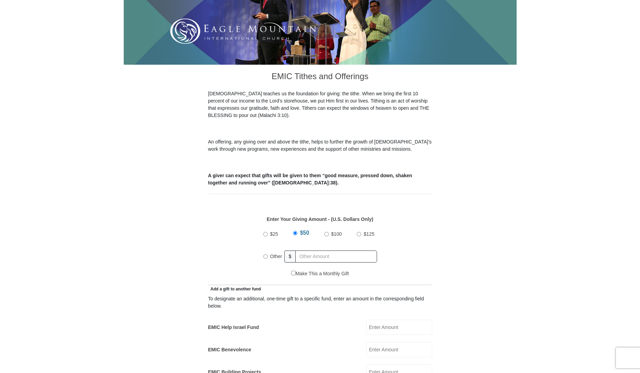
scroll to position [172, 0]
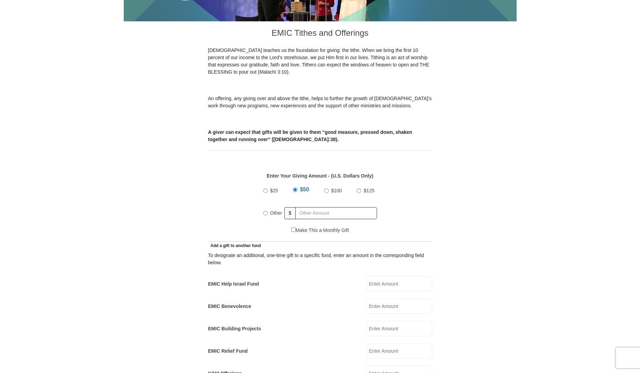
click at [294, 188] on input "$50" at bounding box center [295, 190] width 4 height 4
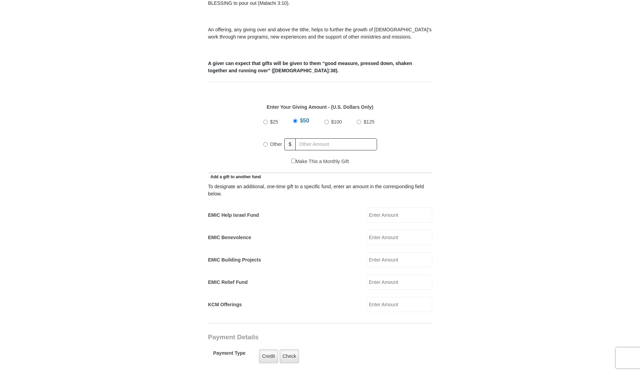
scroll to position [276, 0]
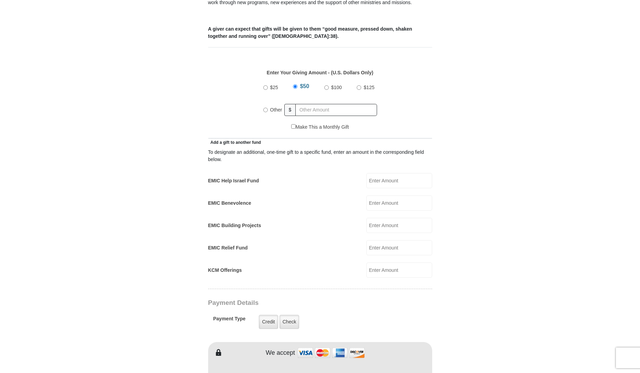
click at [376, 174] on input "EMIC Help Israel Fund" at bounding box center [399, 180] width 66 height 15
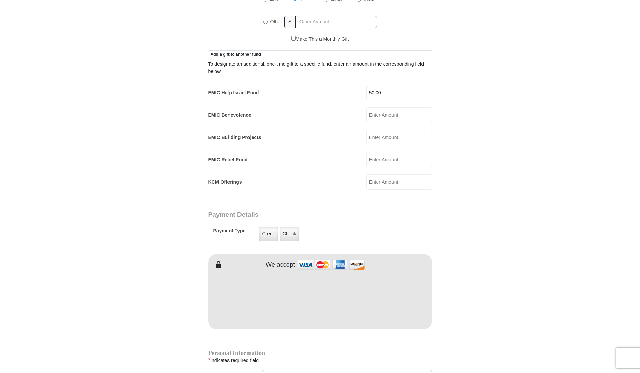
scroll to position [379, 0]
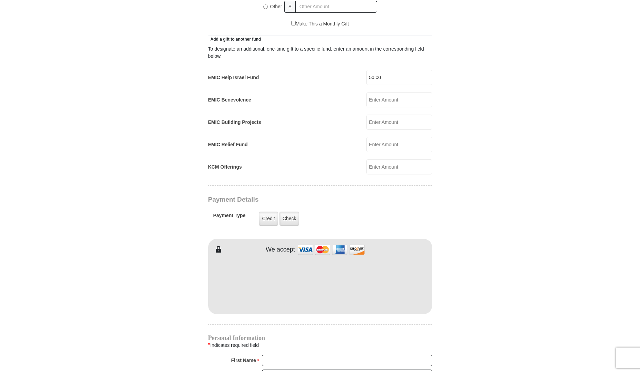
type input "50.00"
click at [493, 235] on form "[GEOGRAPHIC_DATA][DEMOGRAPHIC_DATA] Online Giving Because of gifts like yours, …" at bounding box center [320, 158] width 393 height 1019
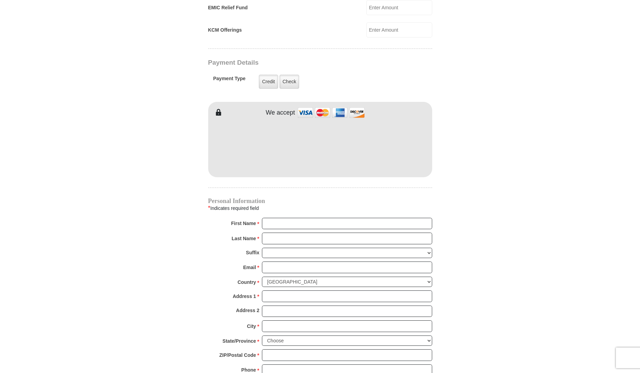
scroll to position [517, 0]
click at [313, 217] on input "First Name *" at bounding box center [347, 223] width 170 height 12
type input "[PERSON_NAME]"
type input "West"
type input "[EMAIL_ADDRESS][DOMAIN_NAME]"
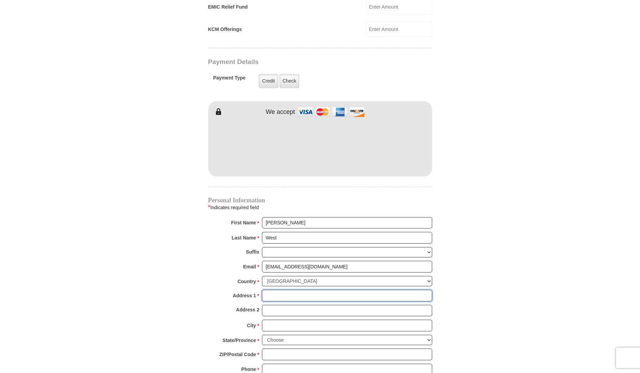
type input "[STREET_ADDRESS]"
type input "Fontana"
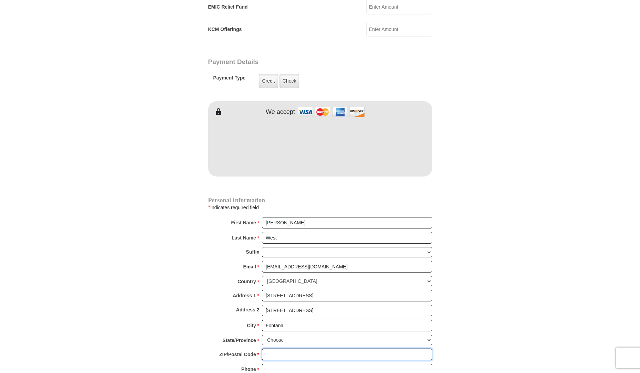
type input "92335"
type input "8177572296"
radio input "true"
click at [428, 335] on select "Choose [US_STATE] [US_STATE] [US_STATE] [US_STATE] [US_STATE] Armed Forces Amer…" at bounding box center [347, 340] width 170 height 11
select select "CA"
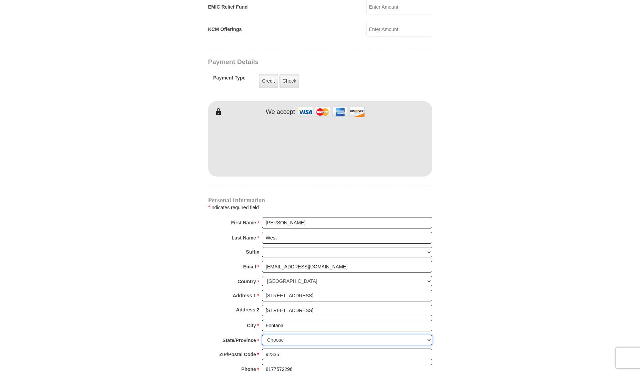
click at [262, 335] on select "Choose [US_STATE] [US_STATE] [US_STATE] [US_STATE] [US_STATE] Armed Forces Amer…" at bounding box center [347, 340] width 170 height 11
click at [308, 305] on input "[STREET_ADDRESS]" at bounding box center [347, 311] width 170 height 12
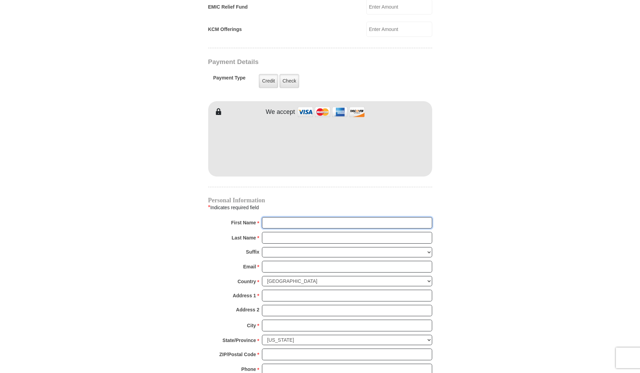
click at [283, 217] on input "First Name *" at bounding box center [347, 223] width 170 height 12
type input "[PERSON_NAME]"
type input "West"
type input "[EMAIL_ADDRESS][DOMAIN_NAME]"
type input "[STREET_ADDRESS]"
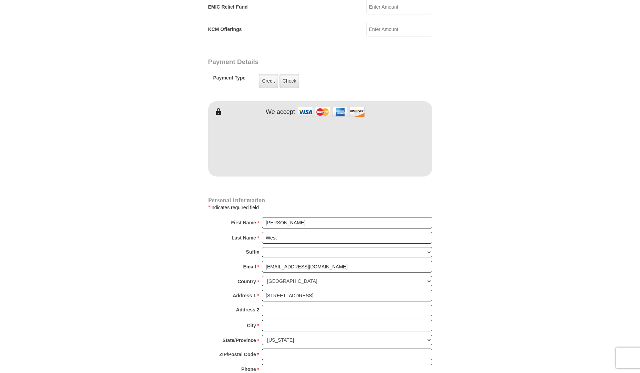
type input "[STREET_ADDRESS]"
type input "Fontana"
type input "92335"
type input "8177572296"
click at [308, 305] on input "[STREET_ADDRESS]" at bounding box center [347, 311] width 170 height 12
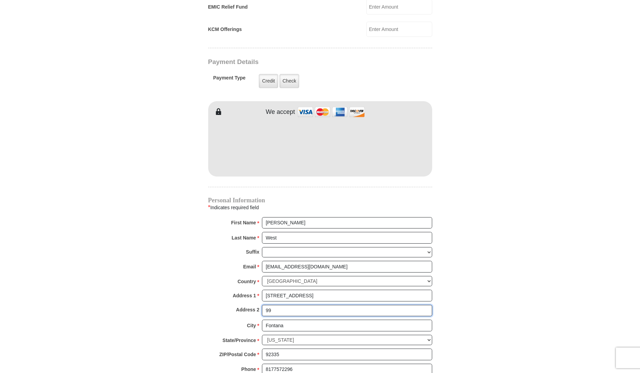
type input "9"
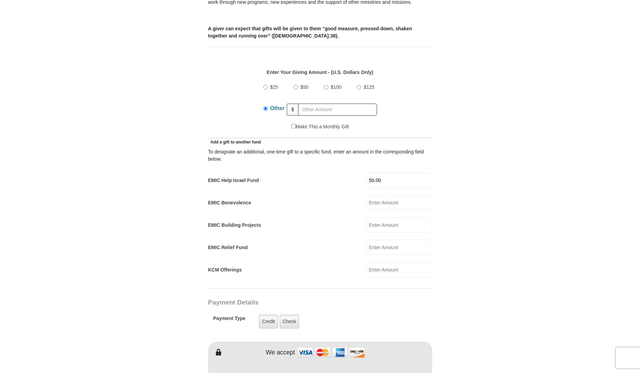
scroll to position [276, 0]
click at [297, 85] on input "$50" at bounding box center [295, 87] width 4 height 4
radio input "true"
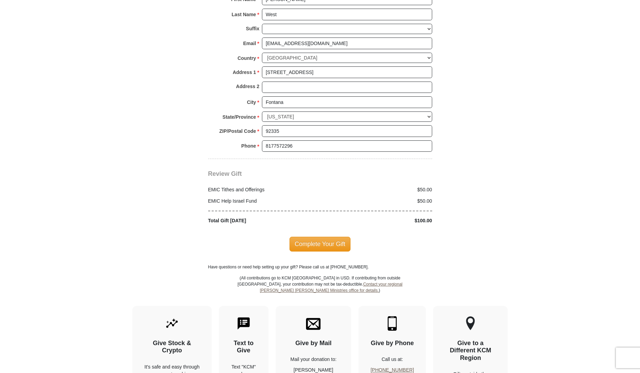
scroll to position [758, 0]
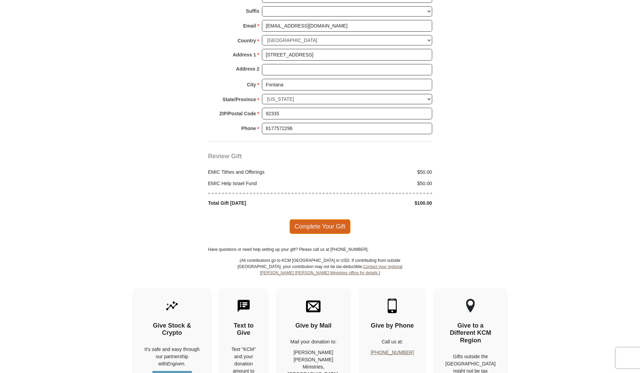
click at [319, 219] on span "Complete Your Gift" at bounding box center [319, 226] width 61 height 14
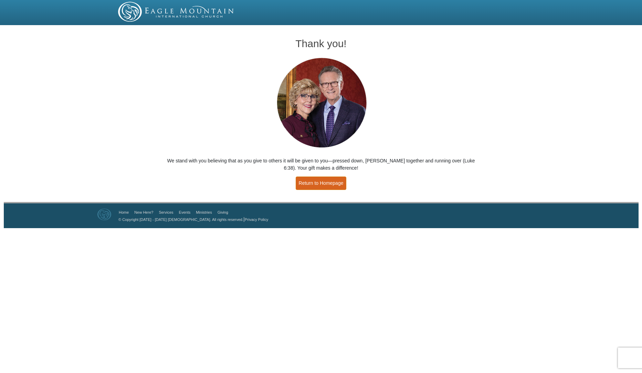
click at [318, 182] on link "Return to Homepage" at bounding box center [321, 183] width 51 height 13
